Goal: Task Accomplishment & Management: Use online tool/utility

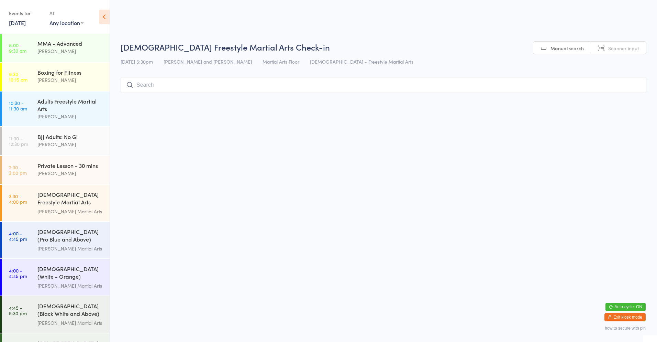
scroll to position [69, 0]
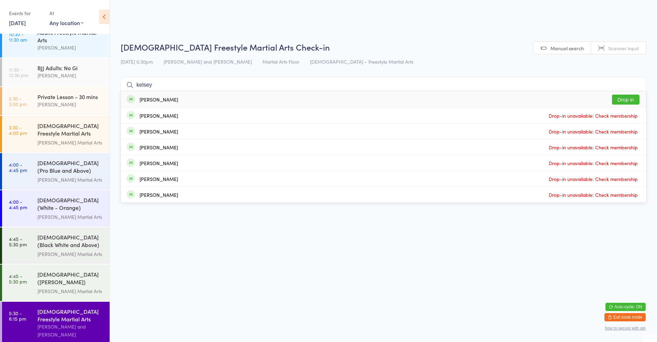
type input "kelsey"
click at [633, 97] on button "Drop in" at bounding box center [625, 100] width 27 height 10
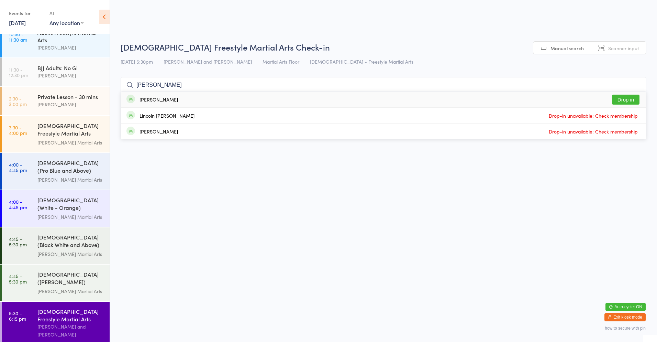
type input "[PERSON_NAME]"
click at [633, 105] on div "[PERSON_NAME] Drop in" at bounding box center [383, 99] width 525 height 16
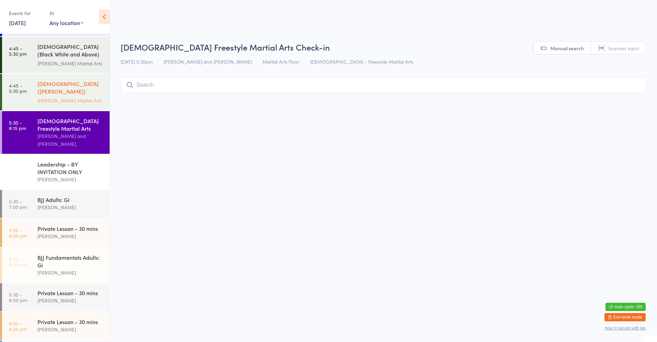
scroll to position [275, 0]
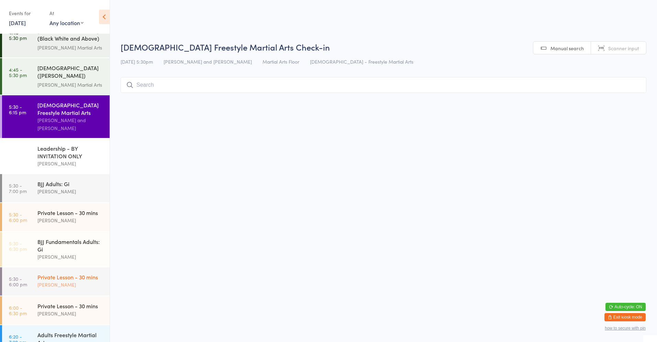
click at [62, 280] on div "[PERSON_NAME]" at bounding box center [70, 284] width 66 height 8
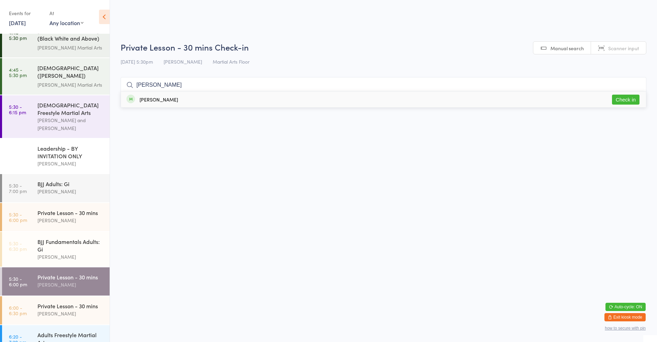
type input "[PERSON_NAME]"
click at [622, 100] on button "Check in" at bounding box center [625, 100] width 27 height 10
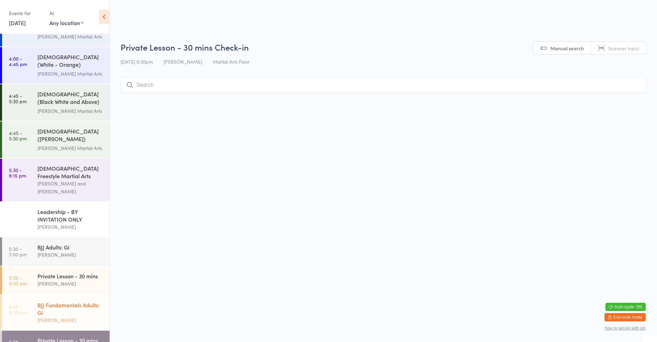
scroll to position [206, 0]
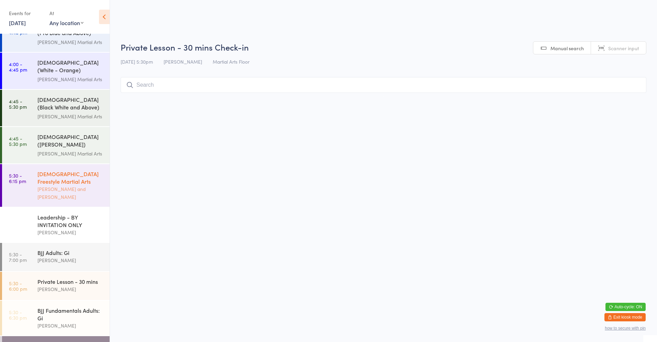
click at [43, 178] on div "[DEMOGRAPHIC_DATA] Freestyle Martial Arts" at bounding box center [70, 177] width 66 height 15
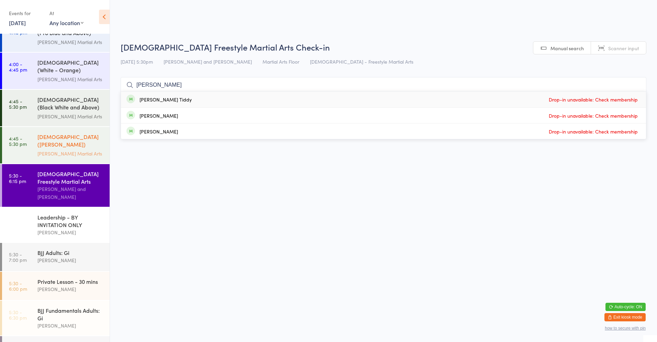
type input "[PERSON_NAME]"
click at [59, 136] on div "[DEMOGRAPHIC_DATA] ([PERSON_NAME]) Freestyle Martial Arts" at bounding box center [70, 141] width 66 height 17
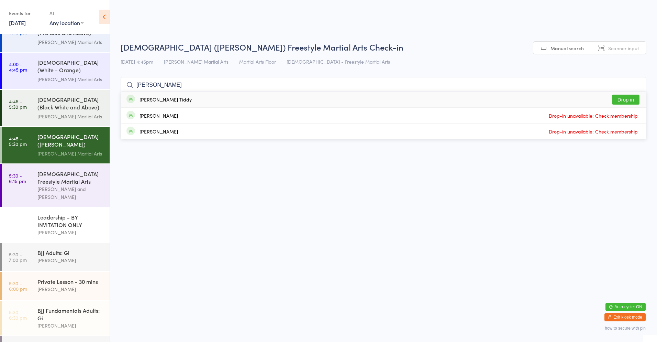
type input "[PERSON_NAME]"
click at [184, 105] on div "[PERSON_NAME] Tiddy Drop in" at bounding box center [383, 99] width 525 height 16
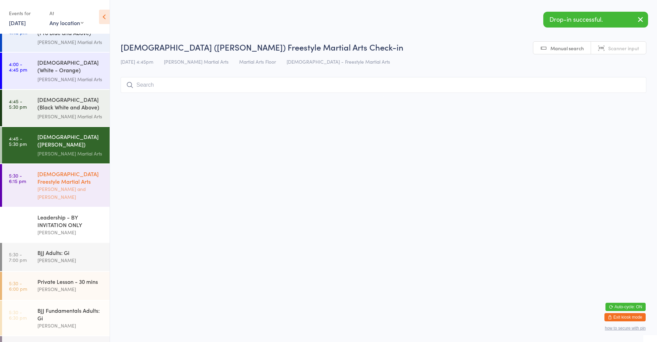
click at [75, 187] on div "[PERSON_NAME] and [PERSON_NAME]" at bounding box center [70, 193] width 66 height 16
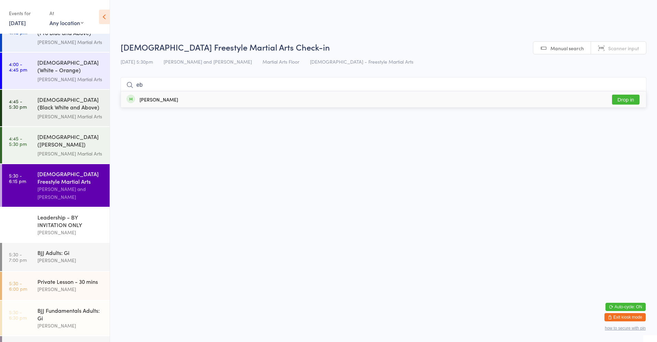
type input "eb"
click at [622, 96] on button "Drop in" at bounding box center [625, 100] width 27 height 10
click at [67, 278] on div "Private Lesson - 30 mins" at bounding box center [70, 281] width 66 height 8
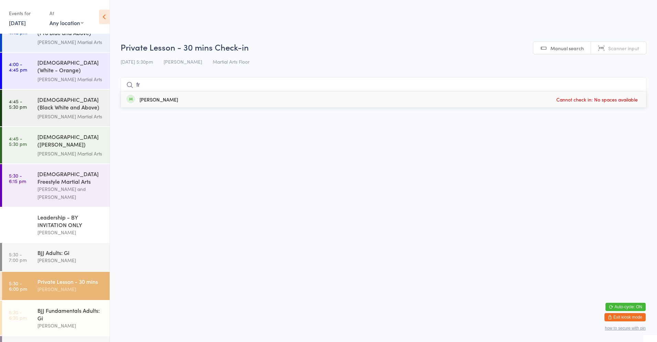
type input "fr"
click at [148, 99] on div "[PERSON_NAME]" at bounding box center [159, 99] width 38 height 5
click at [71, 207] on div "Leadership - BY INVITATION ONLY [PERSON_NAME]" at bounding box center [73, 224] width 72 height 35
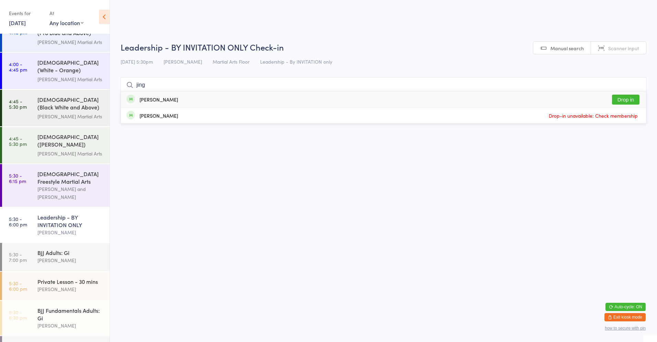
type input "jing"
click at [292, 99] on div "[PERSON_NAME] Drop in" at bounding box center [383, 99] width 525 height 16
type input "por"
click at [292, 97] on div "[PERSON_NAME] Drop in" at bounding box center [383, 99] width 525 height 16
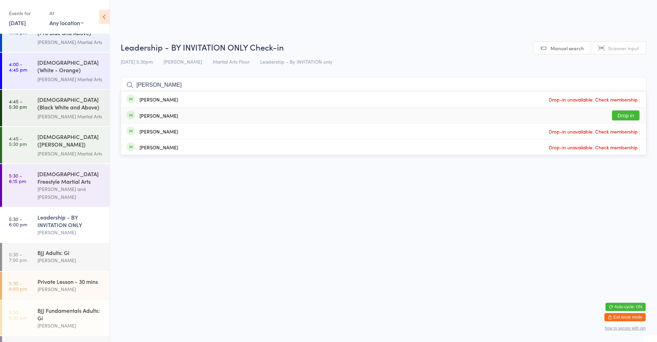
type input "[PERSON_NAME]"
click at [629, 118] on button "Drop in" at bounding box center [625, 115] width 27 height 10
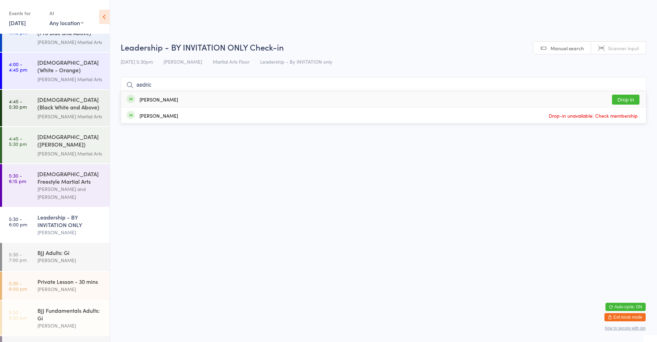
type input "aedric"
click at [588, 91] on div "Aedric [PERSON_NAME] Drop in" at bounding box center [383, 99] width 525 height 16
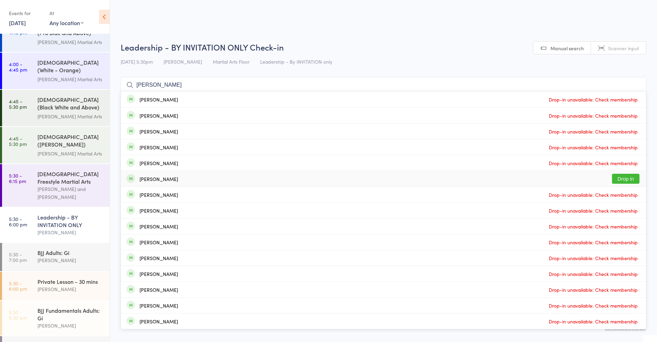
type input "[PERSON_NAME]"
click at [211, 179] on div "[PERSON_NAME] Drop in" at bounding box center [383, 178] width 525 height 15
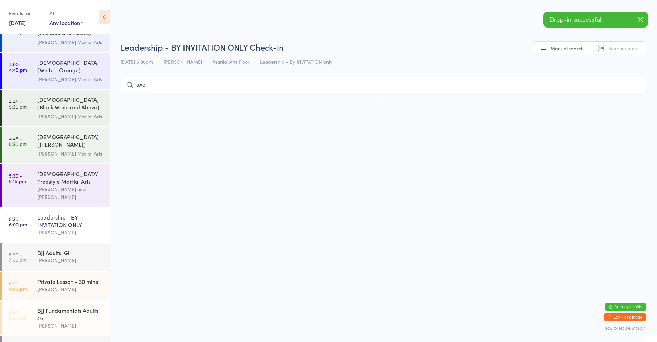
type input "axe"
click at [296, 117] on div "[PERSON_NAME] Drop in" at bounding box center [383, 115] width 525 height 15
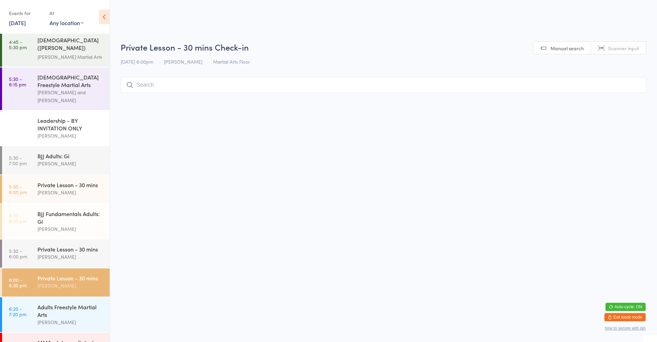
scroll to position [316, 0]
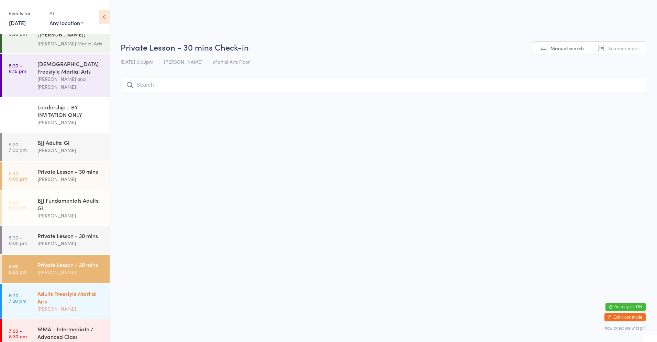
click at [87, 306] on div "[PERSON_NAME]" at bounding box center [70, 308] width 66 height 8
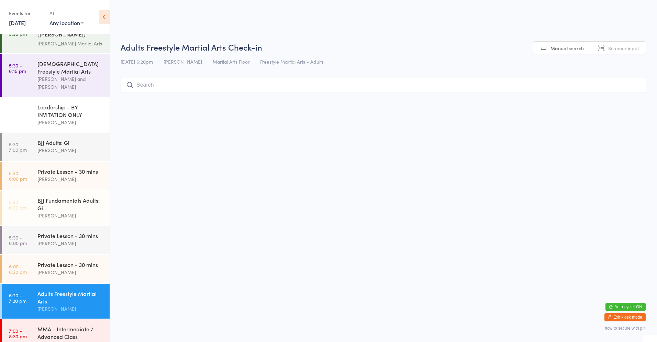
click at [187, 81] on input "search" at bounding box center [384, 85] width 526 height 16
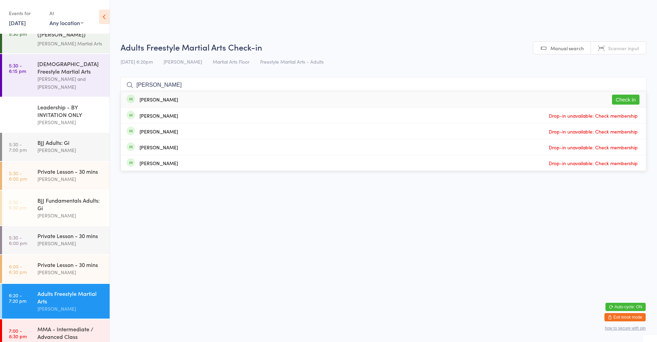
type input "[PERSON_NAME]"
click at [330, 97] on div "[PERSON_NAME] Check in" at bounding box center [383, 99] width 525 height 16
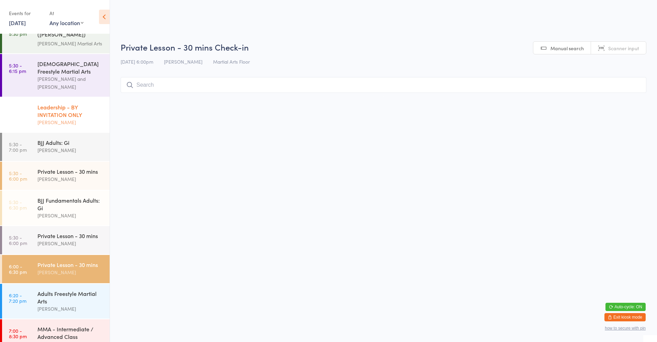
click at [52, 118] on div "[PERSON_NAME]" at bounding box center [70, 122] width 66 height 8
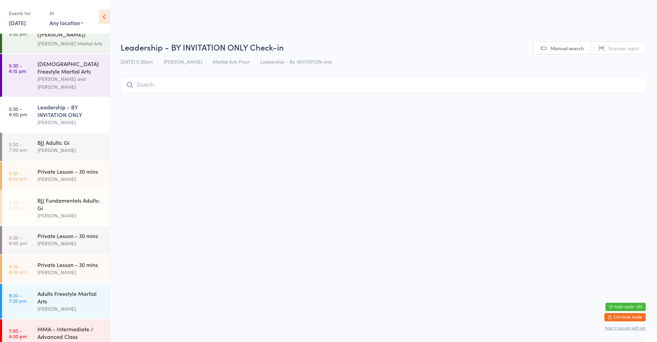
click at [54, 111] on div "Leadership - BY INVITATION ONLY" at bounding box center [70, 110] width 66 height 15
type input "[PERSON_NAME]"
click at [628, 114] on button "Drop in" at bounding box center [625, 115] width 27 height 10
click at [52, 304] on div "[PERSON_NAME]" at bounding box center [70, 308] width 66 height 8
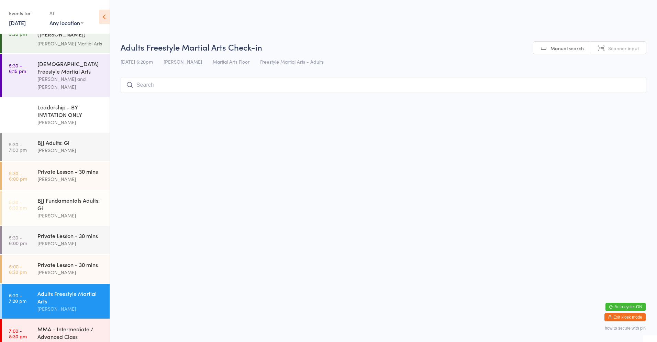
click at [153, 85] on input "search" at bounding box center [384, 85] width 526 height 16
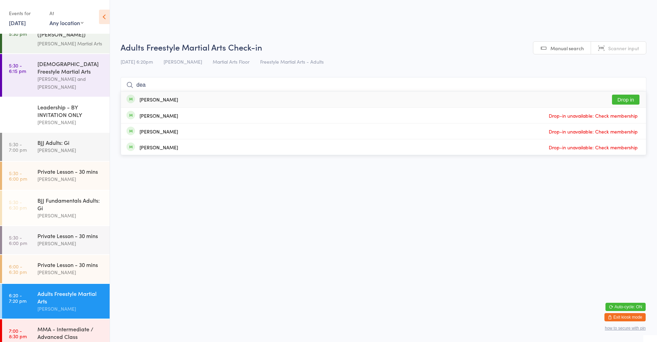
type input "dea"
click at [626, 100] on button "Drop in" at bounding box center [625, 100] width 27 height 10
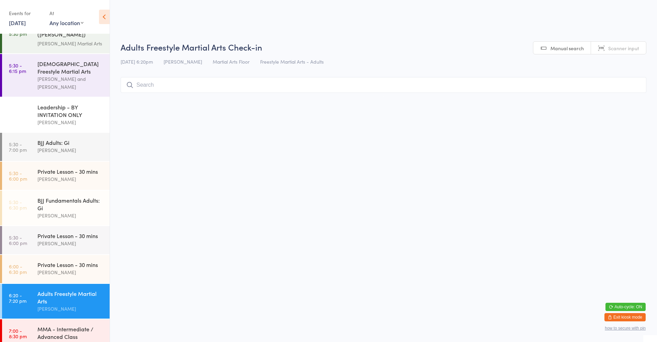
click at [136, 88] on input "search" at bounding box center [384, 85] width 526 height 16
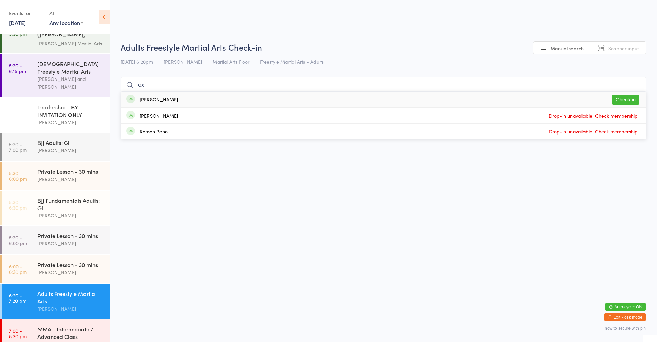
type input "rox"
click at [624, 97] on button "Check in" at bounding box center [625, 100] width 27 height 10
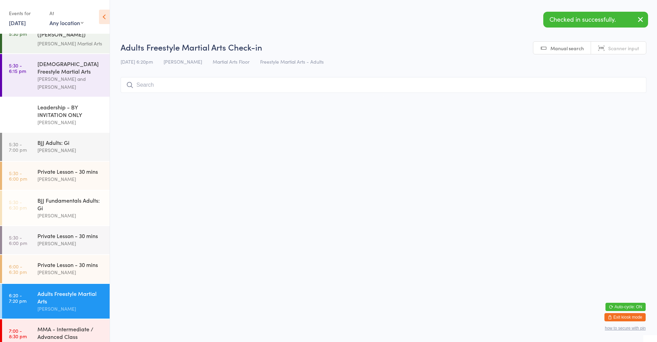
click at [154, 87] on input "search" at bounding box center [384, 85] width 526 height 16
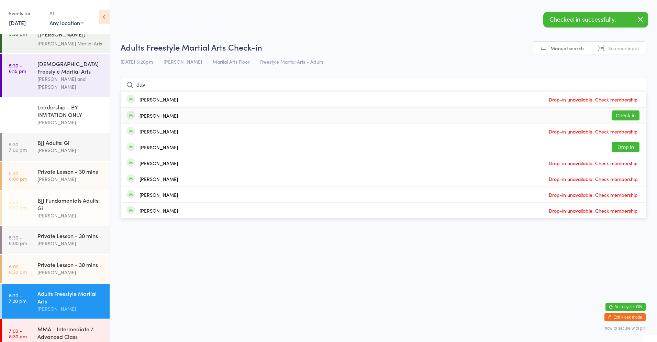
type input "dav"
click at [629, 116] on button "Check in" at bounding box center [625, 115] width 27 height 10
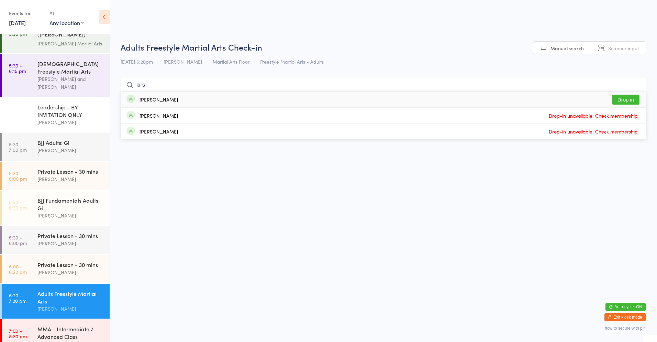
type input "kirs"
click at [621, 97] on button "Drop in" at bounding box center [625, 100] width 27 height 10
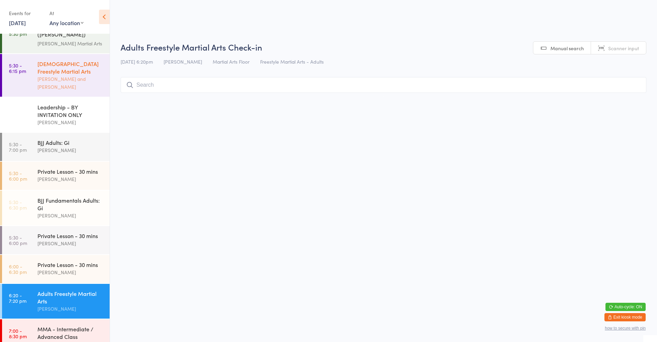
click at [75, 76] on div "[PERSON_NAME] and [PERSON_NAME]" at bounding box center [70, 83] width 66 height 16
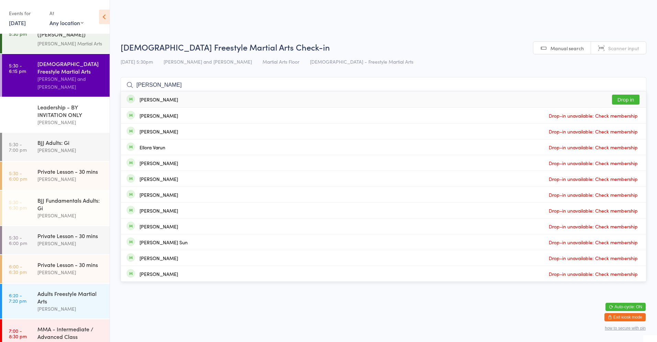
type input "[PERSON_NAME]"
click at [623, 98] on button "Drop in" at bounding box center [625, 100] width 27 height 10
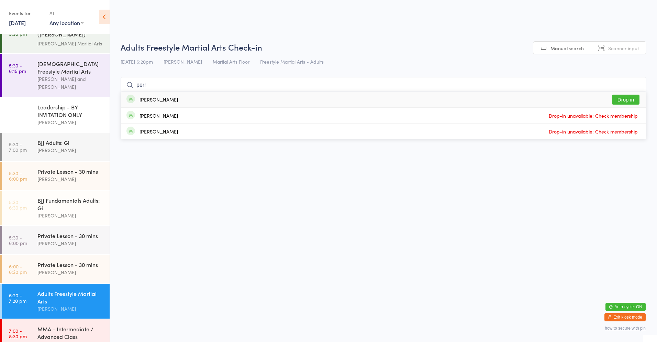
type input "perr"
click at [625, 103] on button "Drop in" at bounding box center [625, 100] width 27 height 10
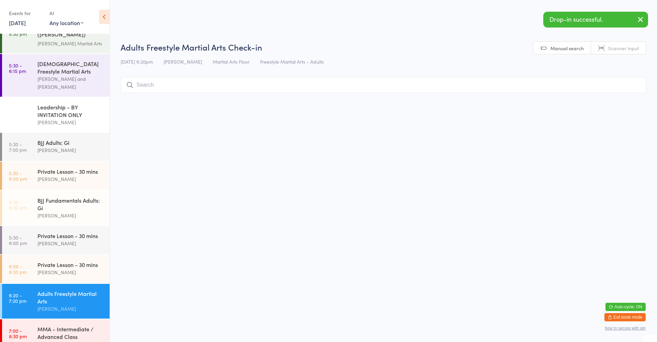
click at [482, 169] on html "You have now entered Kiosk Mode. Members will be able to check themselves in us…" at bounding box center [328, 171] width 657 height 342
